Goal: Task Accomplishment & Management: Complete application form

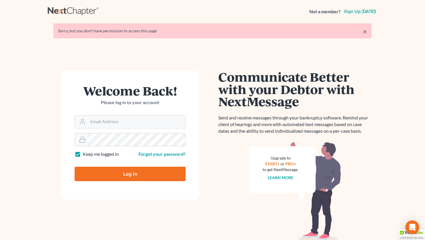
type input "[EMAIL_ADDRESS][DOMAIN_NAME]"
click at [162, 175] on input "Log In" at bounding box center [130, 174] width 111 height 14
type input "Thinking..."
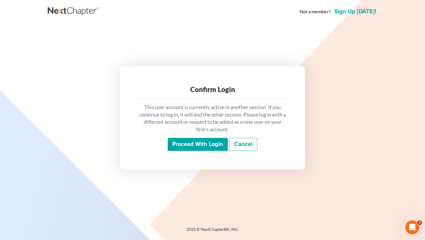
click at [205, 145] on input "Proceed with login" at bounding box center [198, 144] width 60 height 13
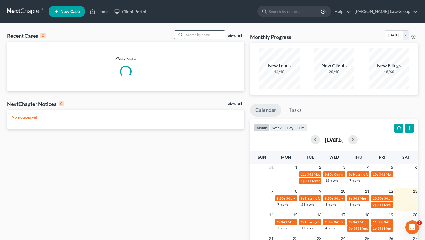
click at [190, 36] on input "search" at bounding box center [204, 35] width 40 height 8
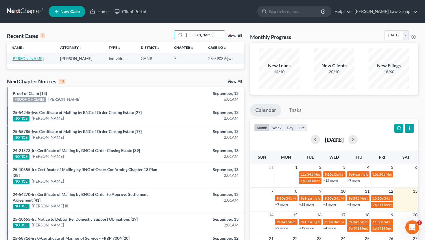
type input "[PERSON_NAME]"
click at [35, 57] on link "[PERSON_NAME]" at bounding box center [28, 58] width 32 height 5
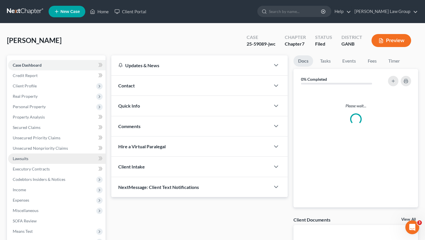
scroll to position [85, 0]
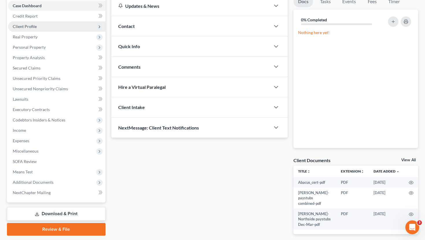
click at [49, 26] on span "Client Profile" at bounding box center [56, 26] width 97 height 10
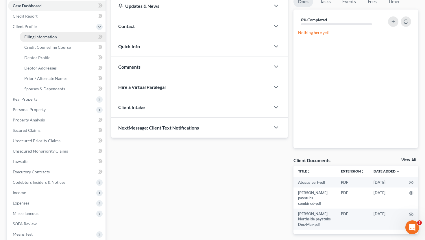
click at [50, 35] on span "Filing Information" at bounding box center [40, 36] width 33 height 5
select select "1"
select select "0"
select select "10"
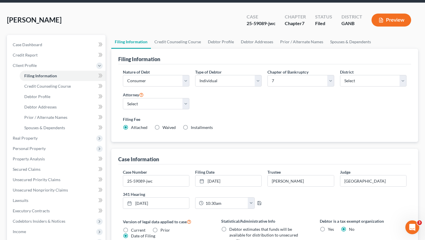
scroll to position [21, 0]
